Goal: Task Accomplishment & Management: Manage account settings

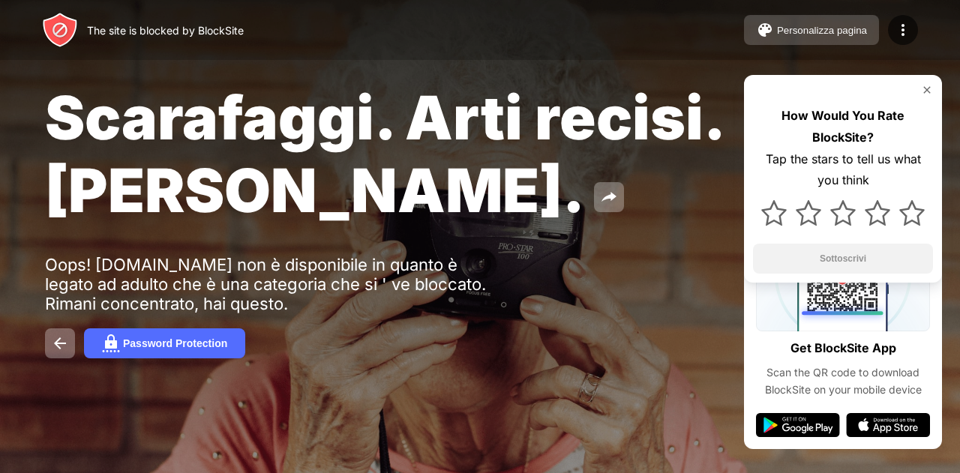
click at [842, 30] on div "Personalizza pagina" at bounding box center [822, 30] width 90 height 11
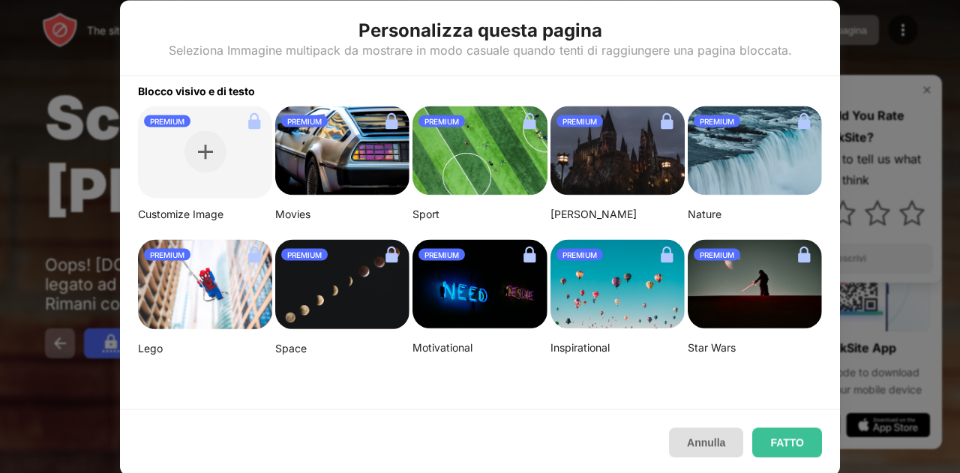
click at [704, 436] on button "Annulla" at bounding box center [706, 443] width 74 height 30
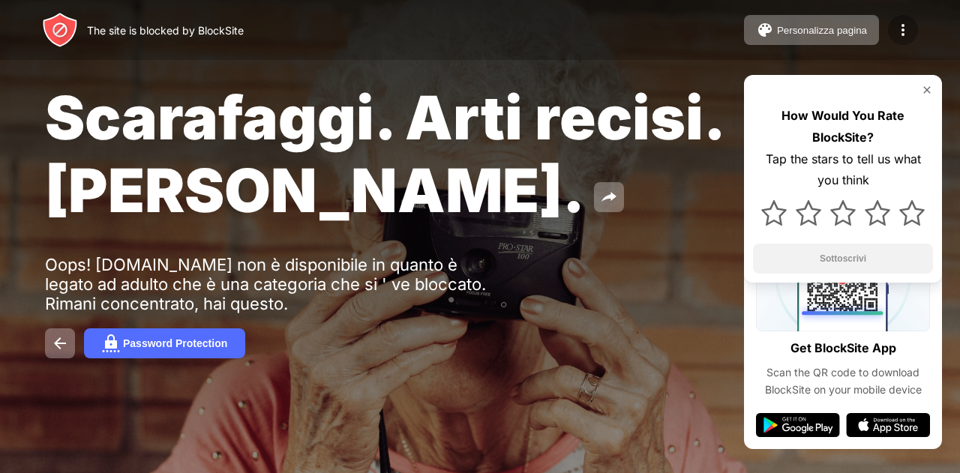
click at [900, 33] on img at bounding box center [903, 30] width 18 height 18
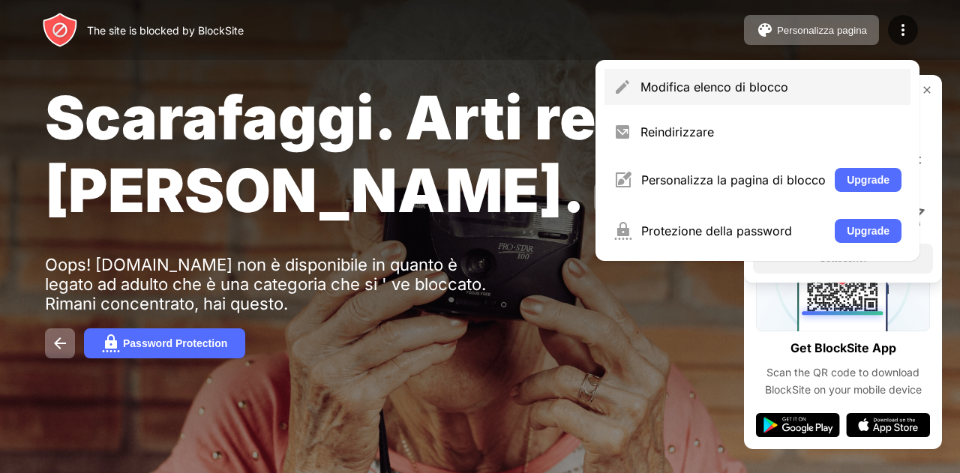
click at [777, 78] on div "Modifica elenco di blocco" at bounding box center [758, 87] width 306 height 36
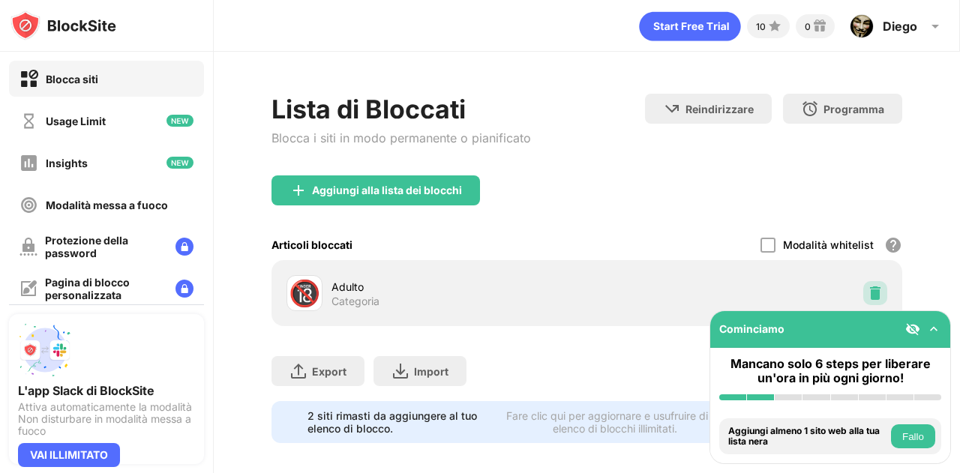
click at [868, 292] on img at bounding box center [875, 293] width 15 height 15
